Goal: Task Accomplishment & Management: Manage account settings

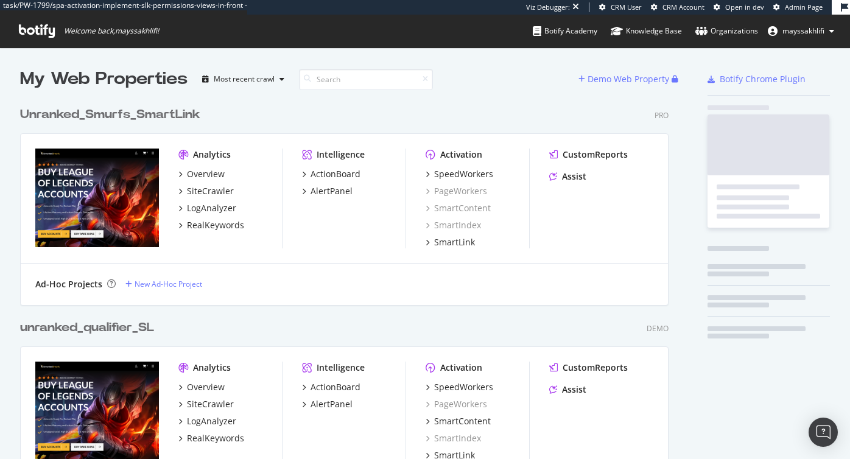
scroll to position [459, 850]
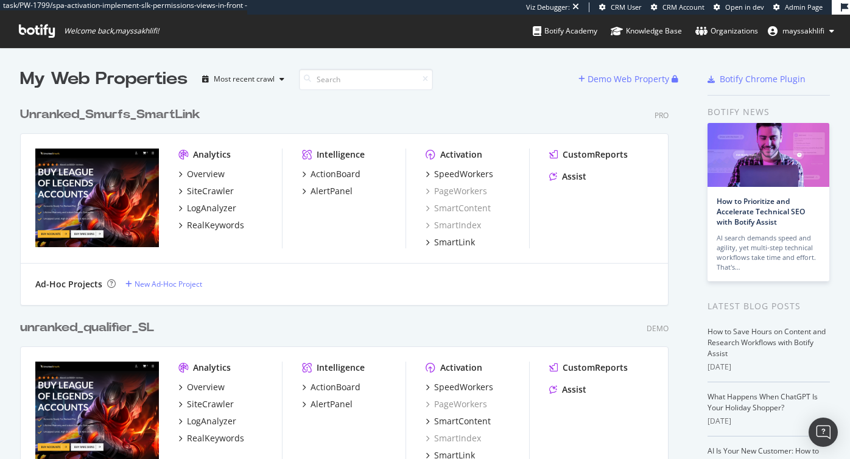
click at [495, 109] on div "Unranked_Smurfs_SmartLink Pro" at bounding box center [344, 115] width 648 height 18
click at [487, 98] on div "Unranked_Smurfs_SmartLink Pro Analytics Overview SiteCrawler LogAnalyzer RealKe…" at bounding box center [349, 197] width 658 height 213
click at [422, 94] on div "Unranked_Smurfs_SmartLink Pro Analytics Overview SiteCrawler LogAnalyzer RealKe…" at bounding box center [349, 197] width 658 height 213
click at [713, 32] on div "Organizations" at bounding box center [726, 31] width 63 height 12
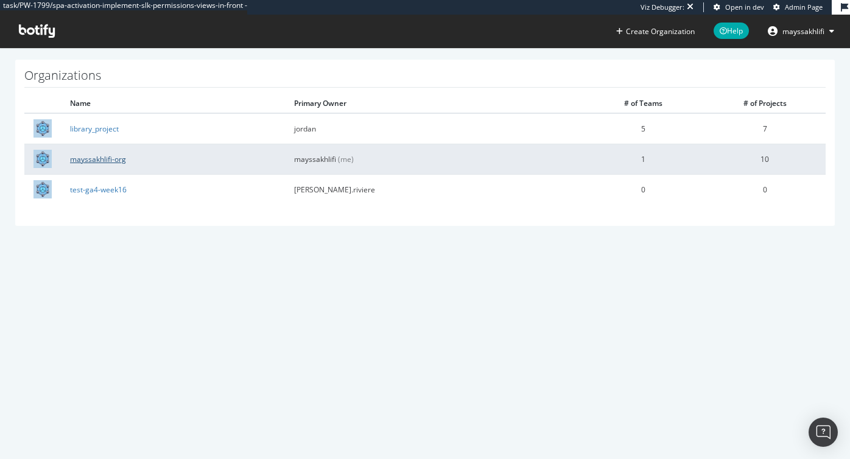
click at [97, 159] on link "mayssakhlifi-org" at bounding box center [98, 159] width 56 height 10
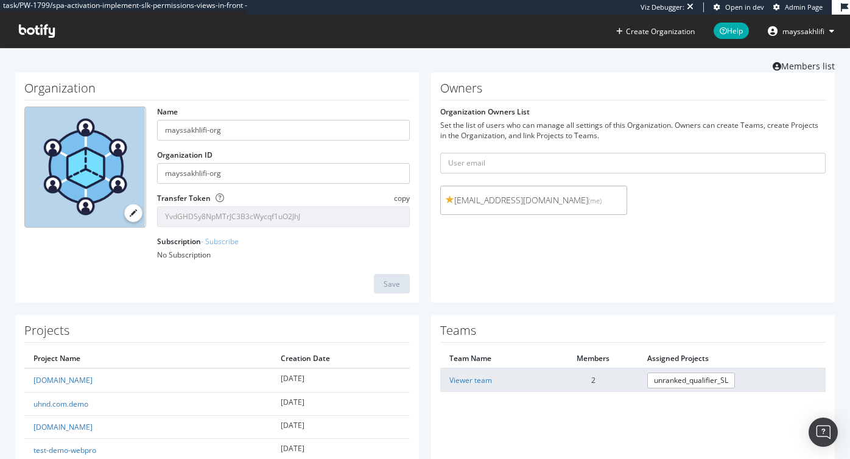
scroll to position [37, 0]
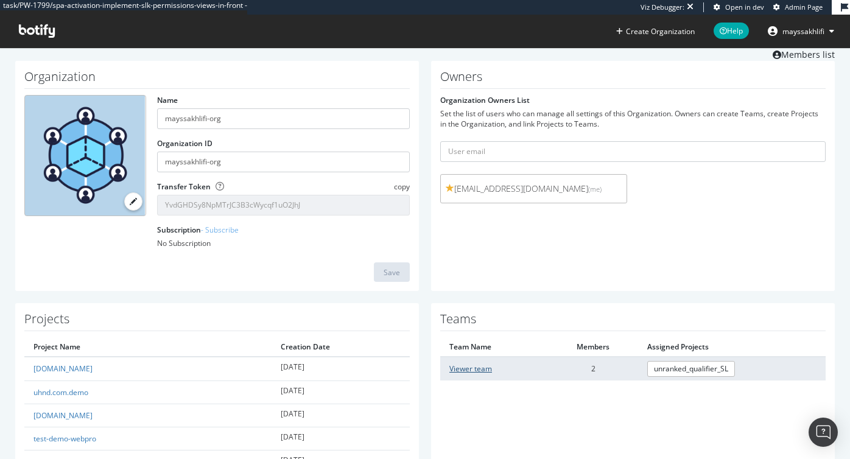
click at [460, 369] on link "Viewer team" at bounding box center [470, 368] width 43 height 10
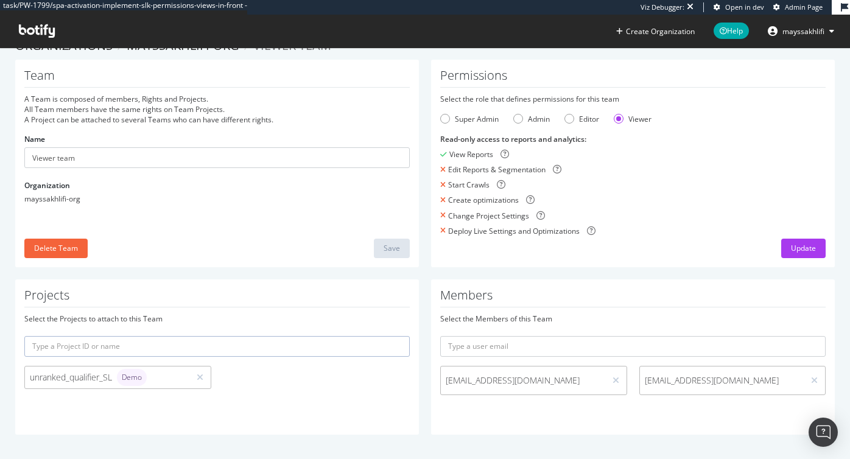
scroll to position [23, 0]
click at [572, 116] on div "Editor" at bounding box center [569, 119] width 10 height 10
drag, startPoint x: 505, startPoint y: 382, endPoint x: 429, endPoint y: 377, distance: 75.6
click at [429, 377] on div "Members Select the Members of this Team [EMAIL_ADDRESS][DOMAIN_NAME] [EMAIL_ADD…" at bounding box center [633, 356] width 416 height 155
click at [800, 250] on div "Update" at bounding box center [803, 248] width 25 height 10
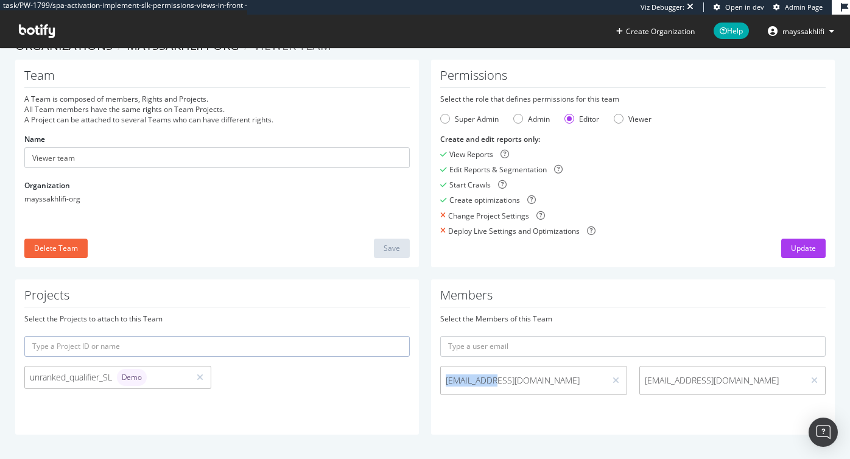
click at [800, 29] on span "mayssakhlifi" at bounding box center [803, 31] width 42 height 10
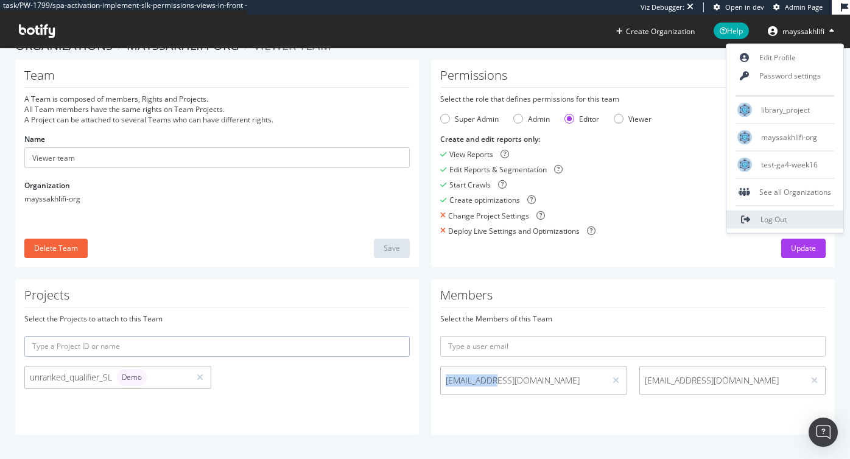
click at [757, 217] on link "Log Out" at bounding box center [784, 220] width 117 height 18
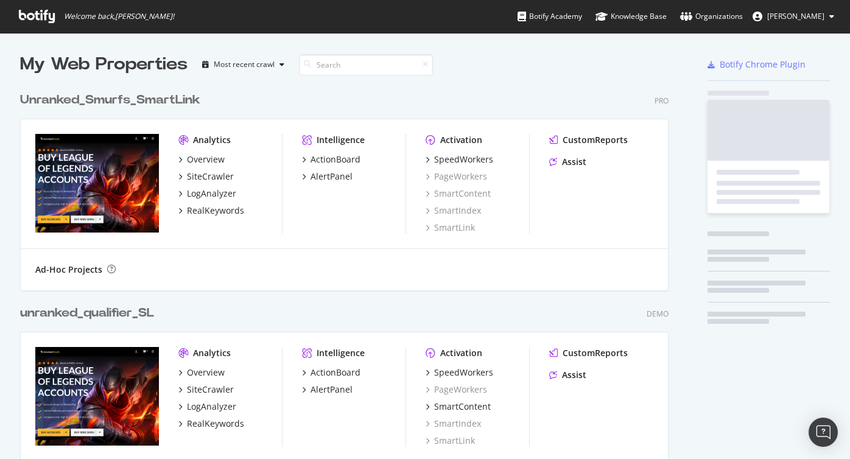
scroll to position [1295, 658]
